Goal: Complete application form

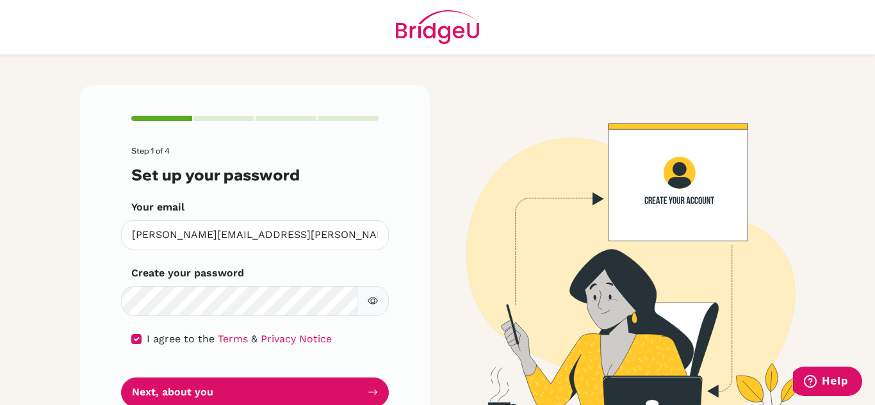
scroll to position [44, 0]
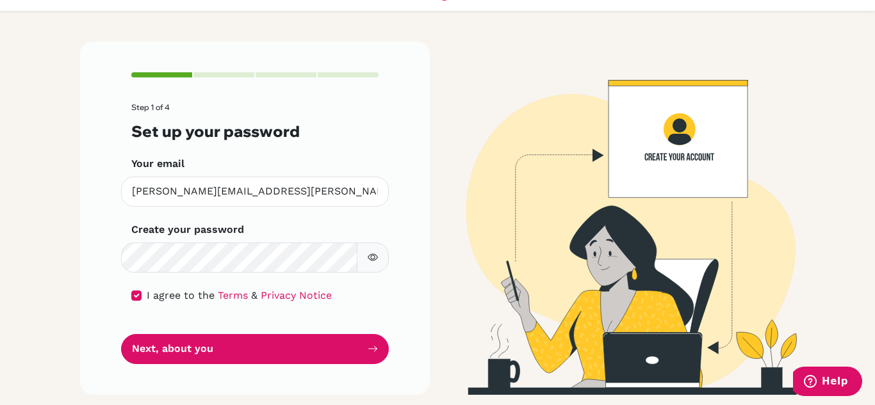
click at [216, 348] on button "Next, about you" at bounding box center [255, 349] width 268 height 30
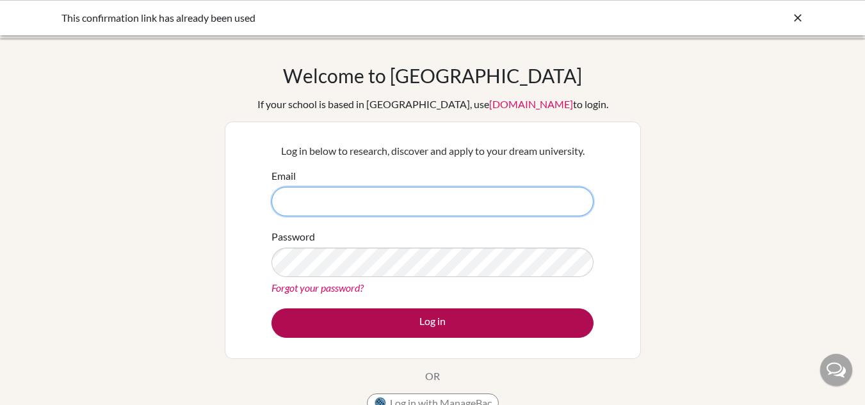
type input "[PERSON_NAME][EMAIL_ADDRESS][PERSON_NAME][DOMAIN_NAME]"
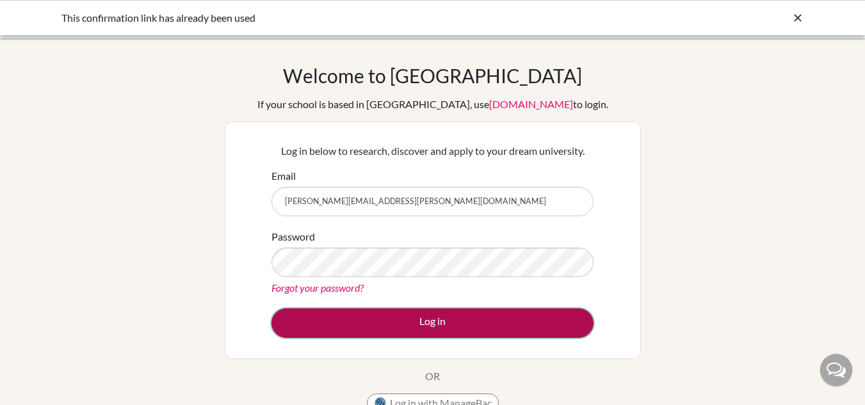
click at [460, 321] on button "Log in" at bounding box center [432, 323] width 322 height 29
